Goal: Leave review/rating: Leave review/rating

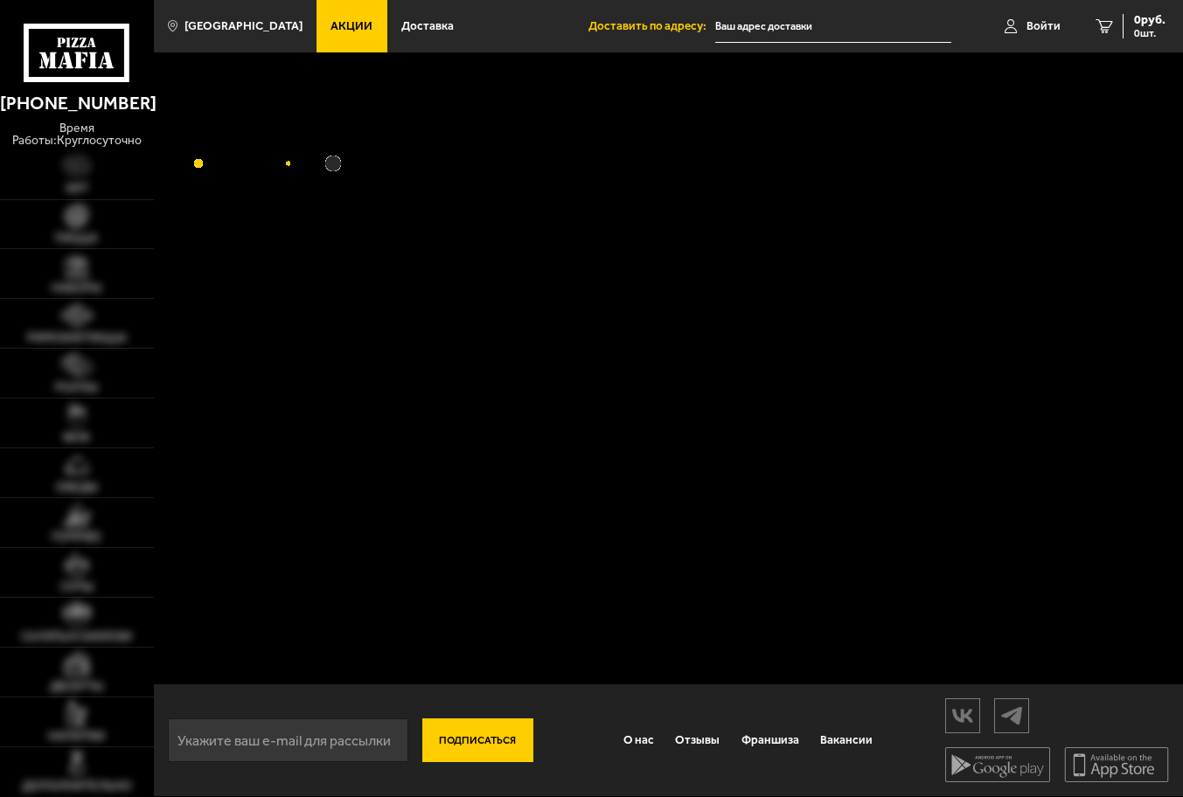
scroll to position [1, 0]
click at [670, 754] on link "Отзывы" at bounding box center [697, 740] width 66 height 40
